Goal: Unclear

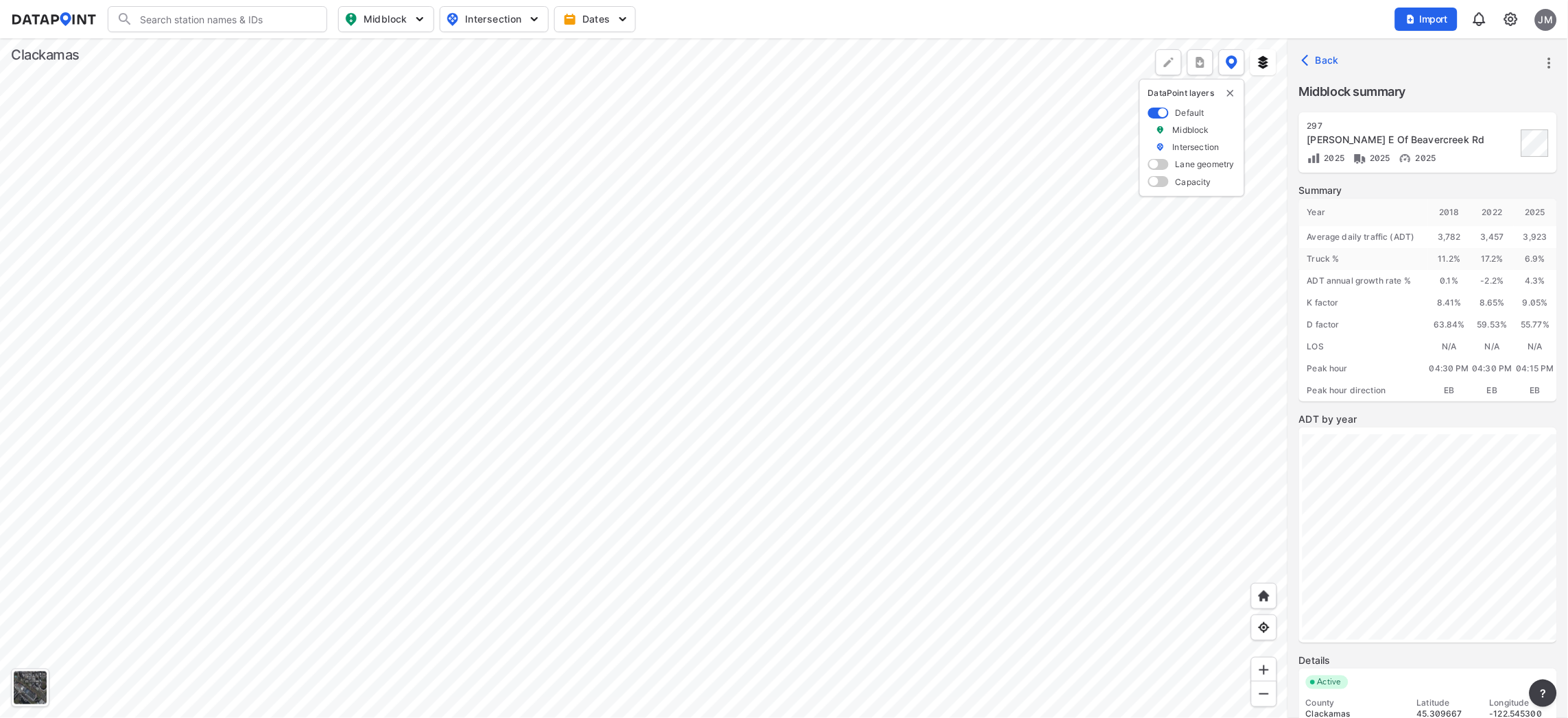
click at [303, 475] on div at bounding box center [644, 378] width 1287 height 680
click at [507, 549] on div at bounding box center [644, 378] width 1287 height 680
click at [309, 505] on div at bounding box center [644, 378] width 1287 height 680
click at [783, 718] on div at bounding box center [644, 378] width 1287 height 680
click at [616, 718] on div at bounding box center [644, 378] width 1287 height 680
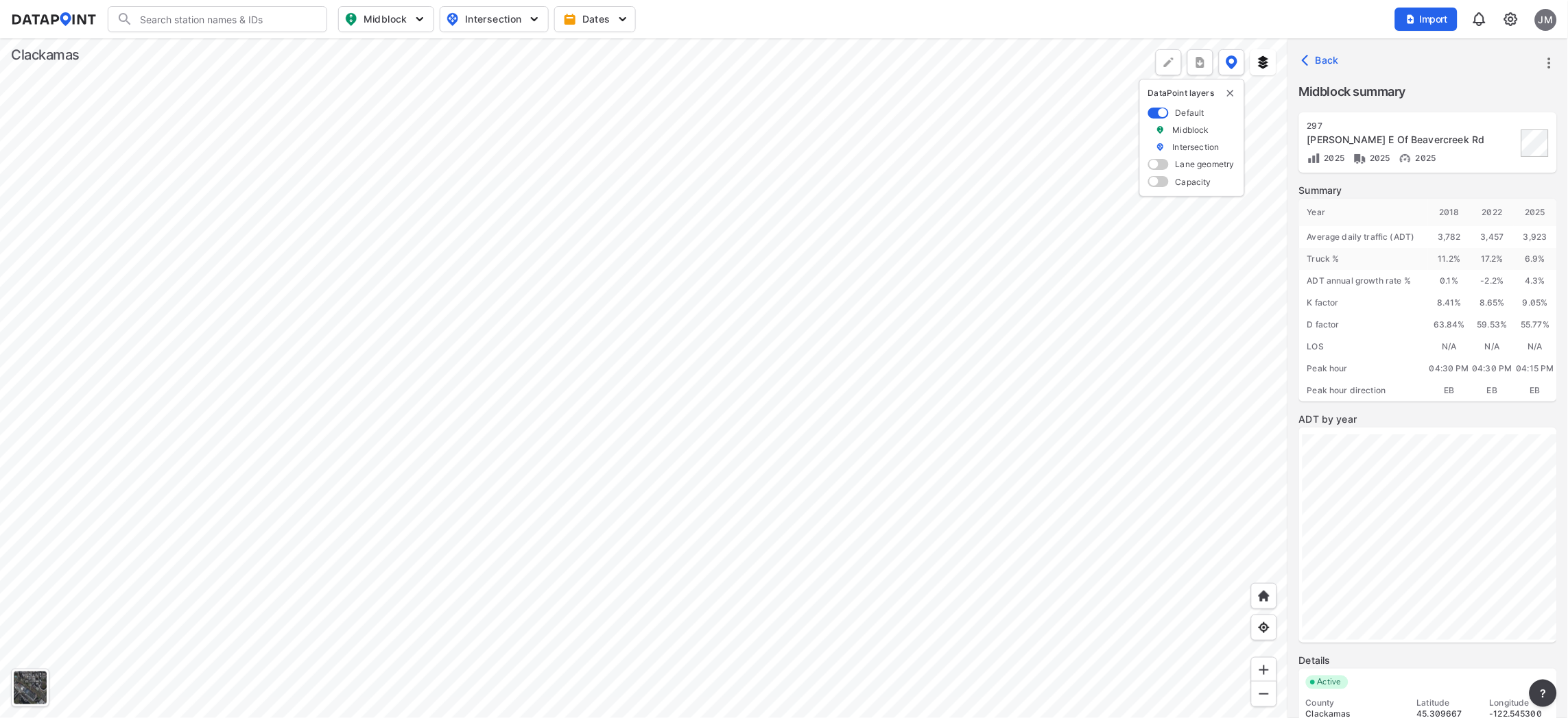
click at [534, 718] on div at bounding box center [644, 378] width 1287 height 680
click at [487, 307] on div at bounding box center [644, 378] width 1287 height 680
click at [606, 346] on div at bounding box center [644, 378] width 1287 height 680
click at [710, 263] on div at bounding box center [644, 378] width 1287 height 680
click at [703, 298] on div at bounding box center [644, 378] width 1287 height 680
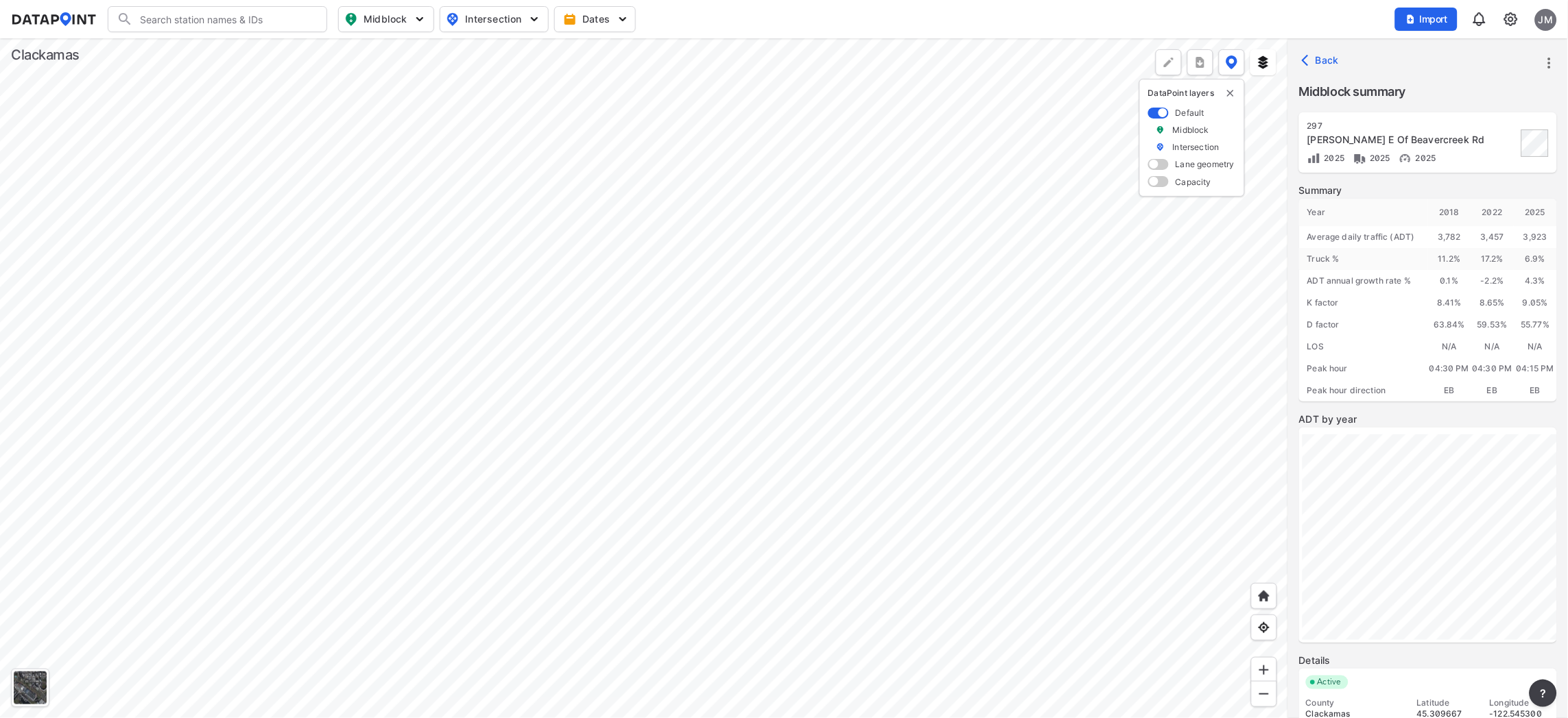
click at [539, 513] on div at bounding box center [644, 378] width 1287 height 680
click at [463, 718] on div at bounding box center [644, 378] width 1287 height 680
